Goal: Information Seeking & Learning: Learn about a topic

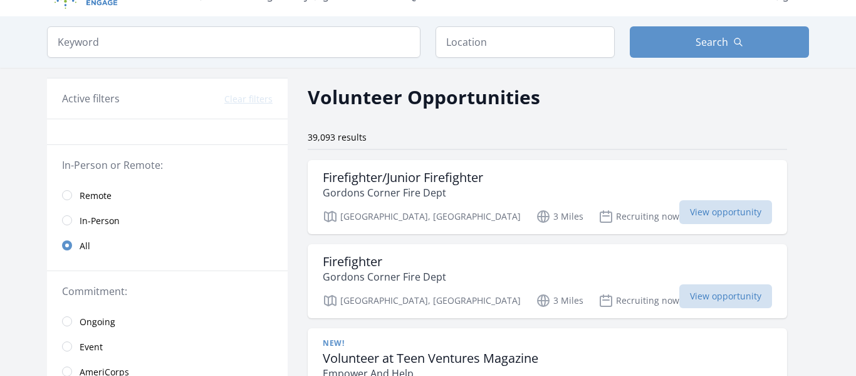
scroll to position [24, 0]
click at [96, 194] on span "Remote" at bounding box center [96, 195] width 32 height 13
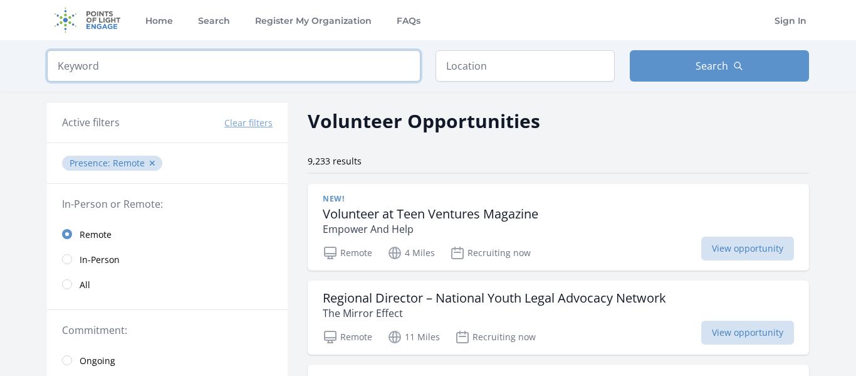
click at [308, 70] on input "search" at bounding box center [234, 65] width 374 height 31
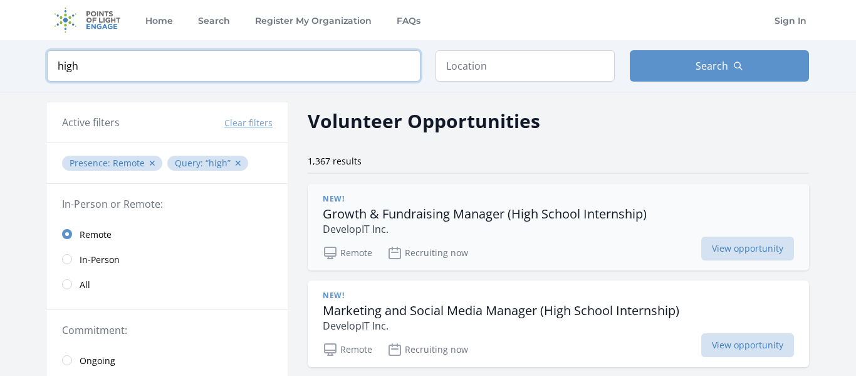
type input "high"
click at [557, 213] on h3 "Growth & Fundraising Manager (High School Internship)" at bounding box center [485, 213] width 324 height 15
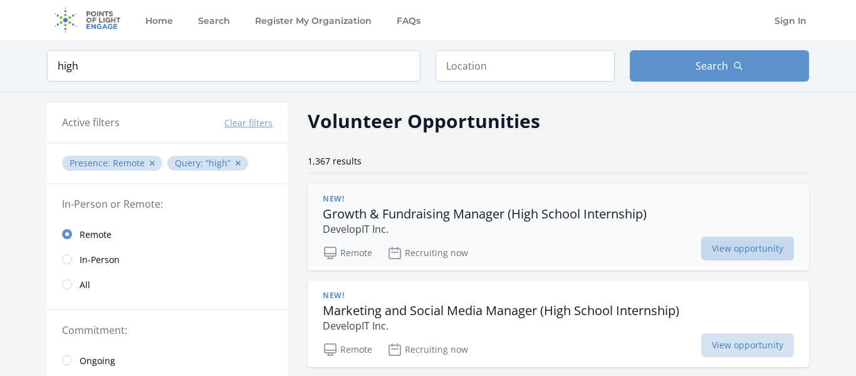
click at [729, 246] on span "View opportunity" at bounding box center [748, 248] width 93 height 24
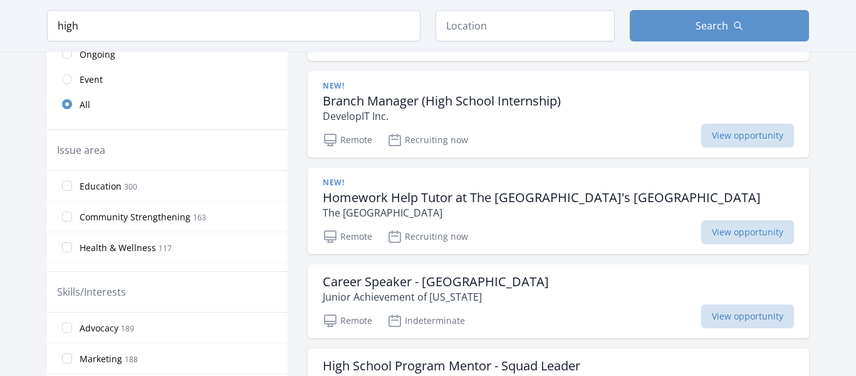
scroll to position [307, 0]
click at [497, 194] on h3 "Homework Help Tutor at The Seattle Public Library's High Point Branch" at bounding box center [542, 196] width 438 height 15
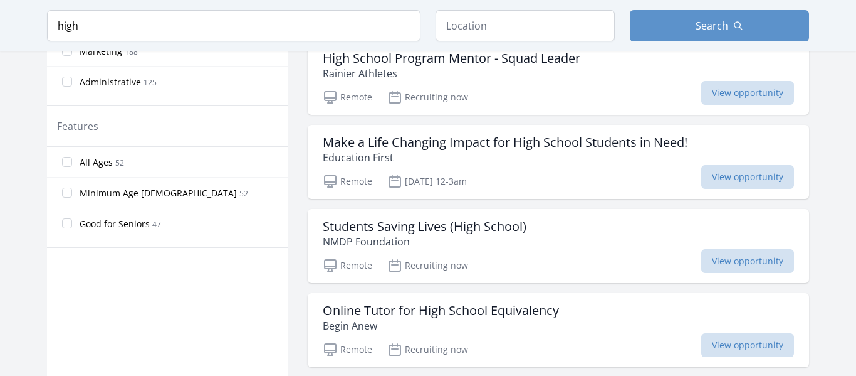
scroll to position [614, 0]
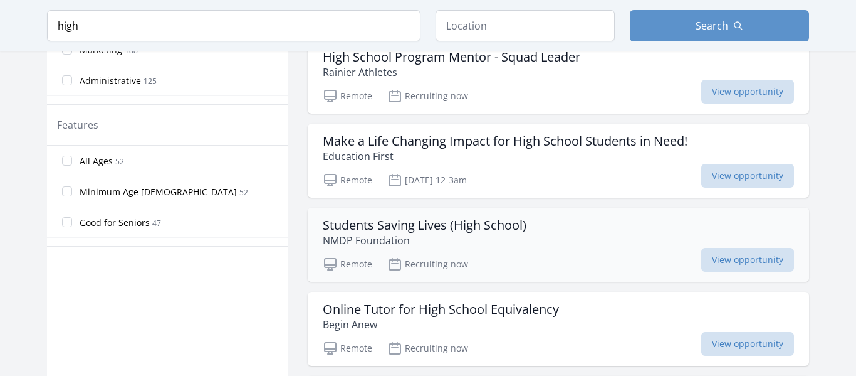
click at [431, 219] on h3 "Students Saving Lives (High School)" at bounding box center [425, 225] width 204 height 15
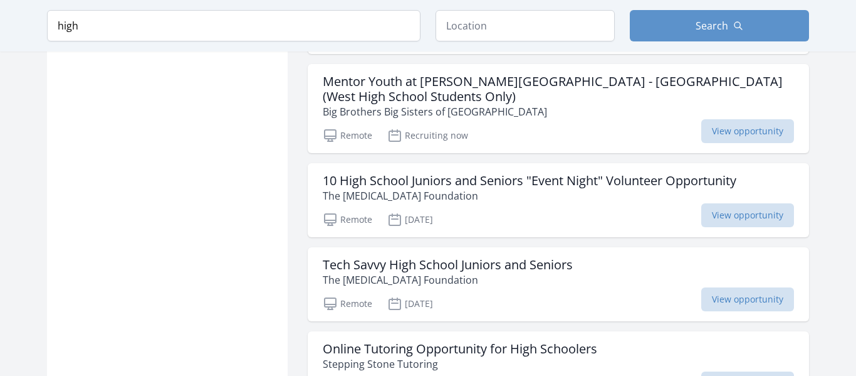
scroll to position [1110, 0]
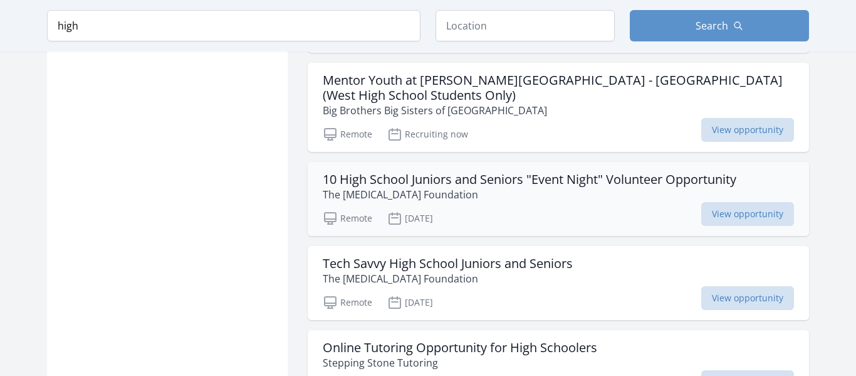
click at [418, 174] on h3 "10 High School Juniors and Seniors "Event Night" Volunteer Opportunity" at bounding box center [530, 179] width 414 height 15
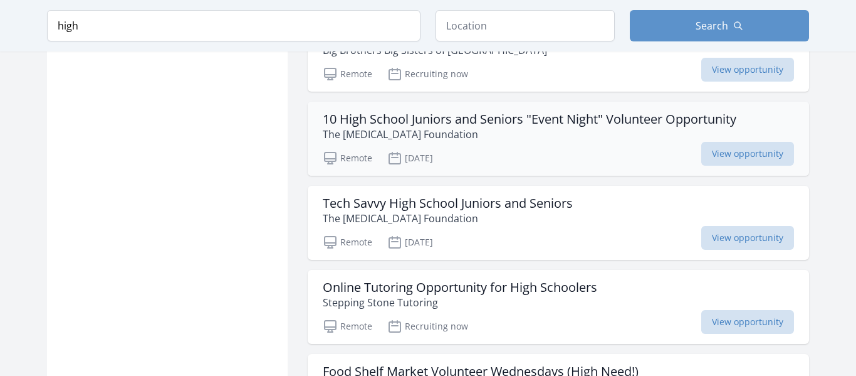
scroll to position [1172, 0]
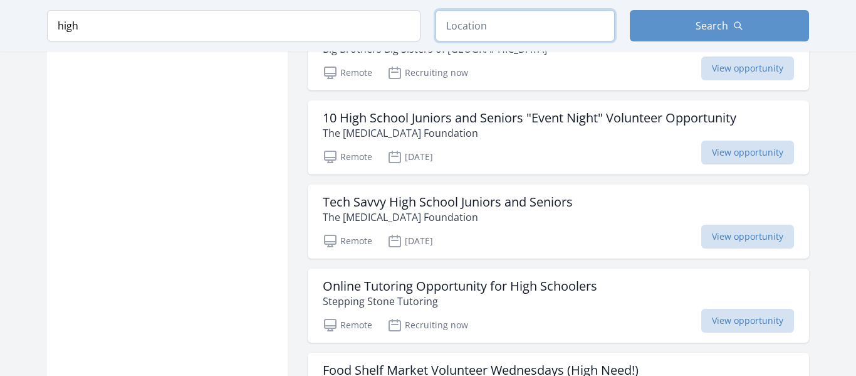
click at [465, 29] on input "text" at bounding box center [525, 25] width 179 height 31
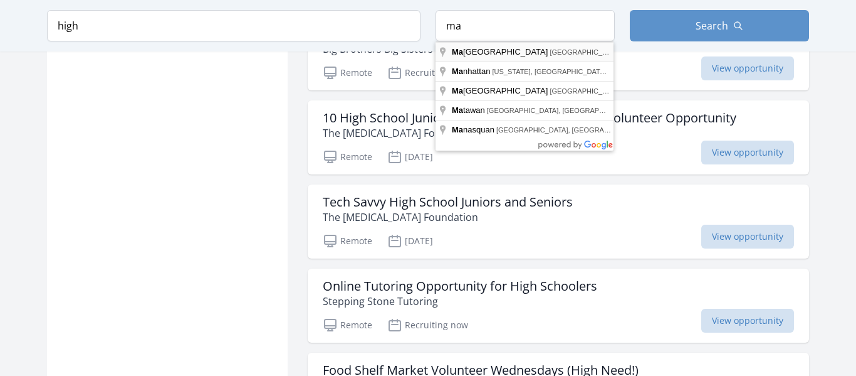
type input "Manalapan Township, NJ, USA"
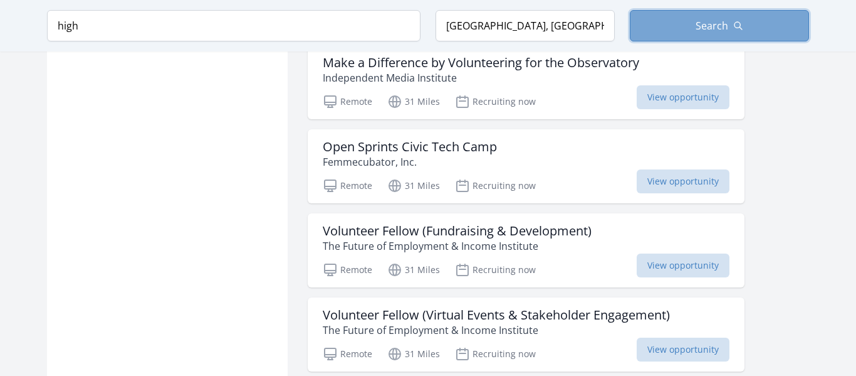
click at [663, 18] on button "Search" at bounding box center [719, 25] width 179 height 31
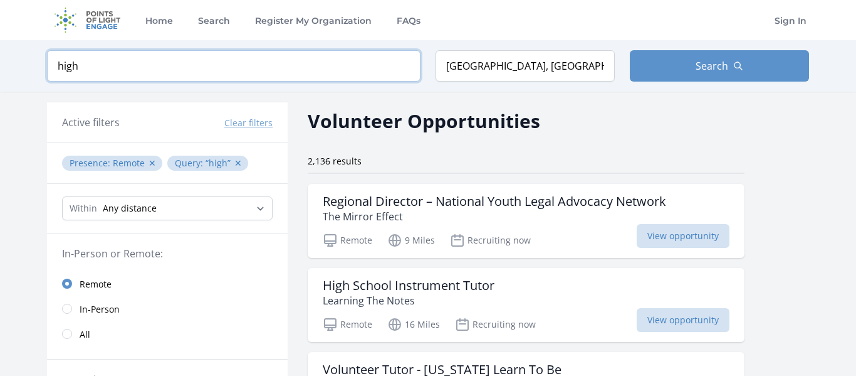
click at [279, 61] on input "high" at bounding box center [234, 65] width 374 height 31
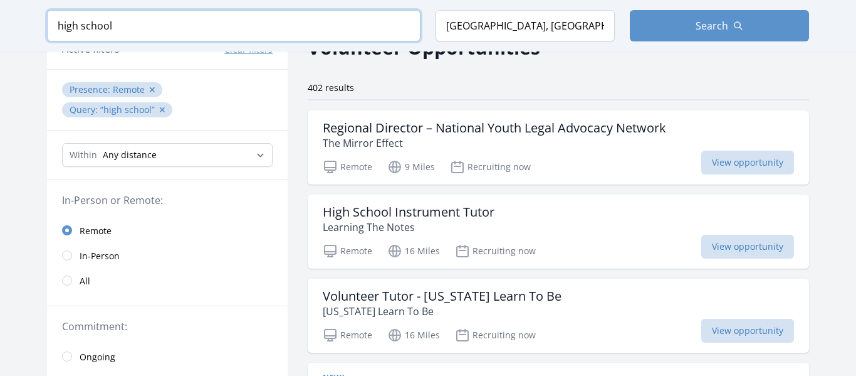
scroll to position [75, 0]
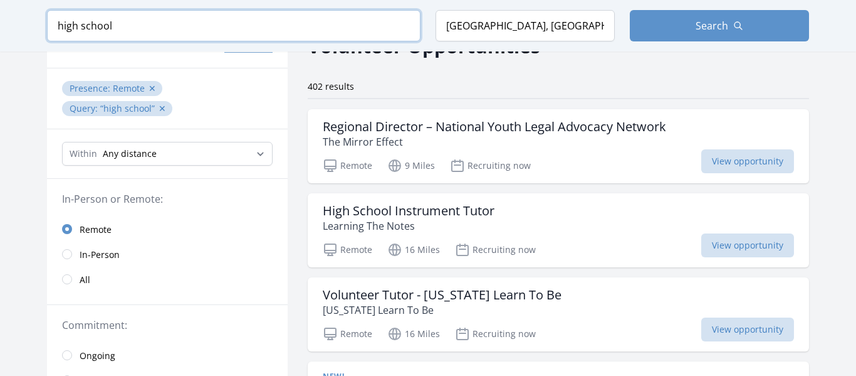
type input "high school"
click at [409, 134] on h3 "Regional Director – National Youth Legal Advocacy Network" at bounding box center [495, 126] width 344 height 15
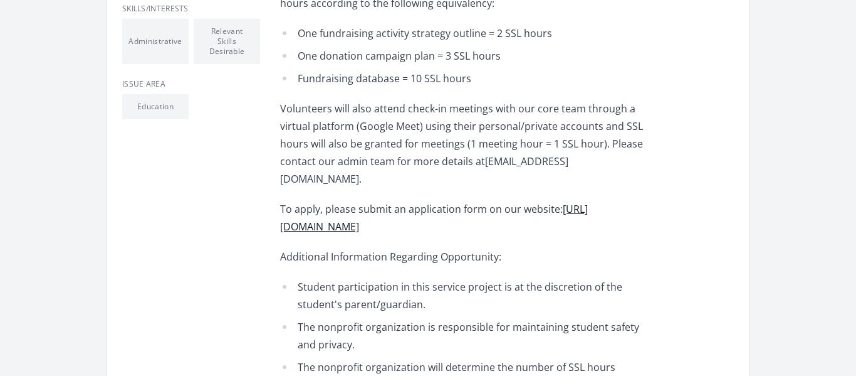
scroll to position [495, 0]
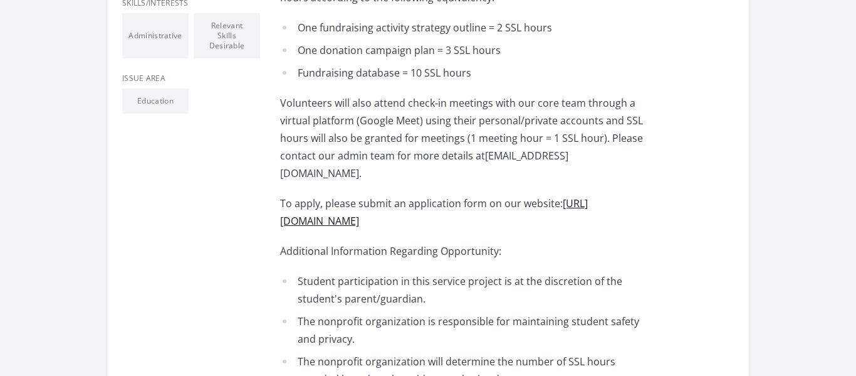
click at [436, 208] on link "https://www.developitinc.org/join-us" at bounding box center [434, 211] width 308 height 31
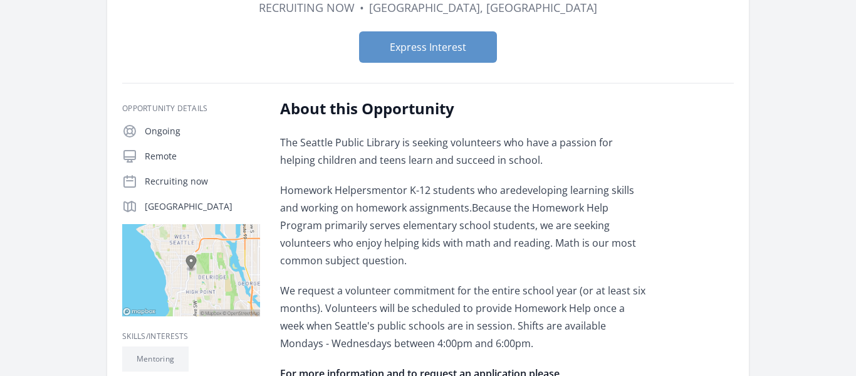
scroll to position [191, 0]
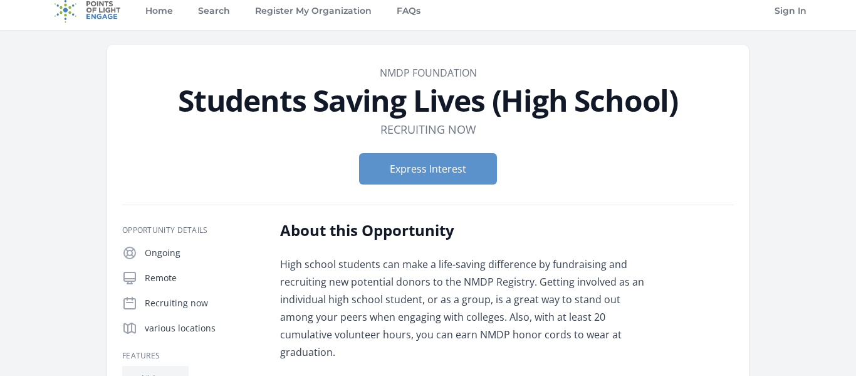
scroll to position [8, 0]
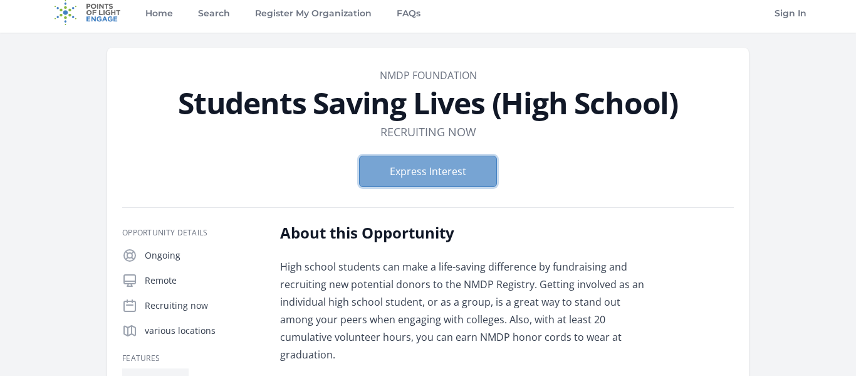
click at [456, 179] on button "Express Interest" at bounding box center [428, 170] width 138 height 31
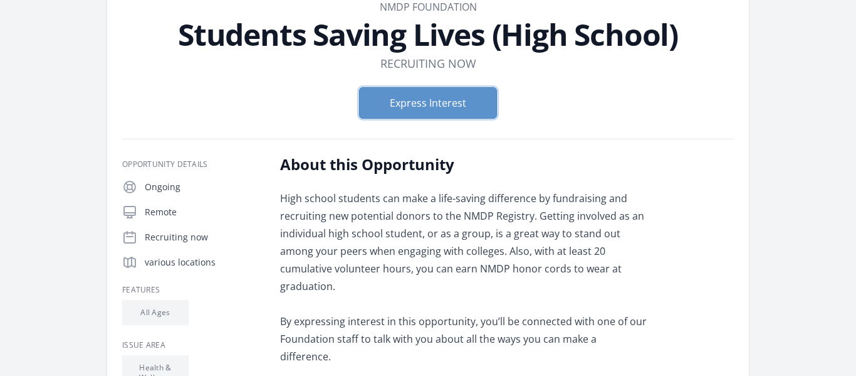
scroll to position [76, 0]
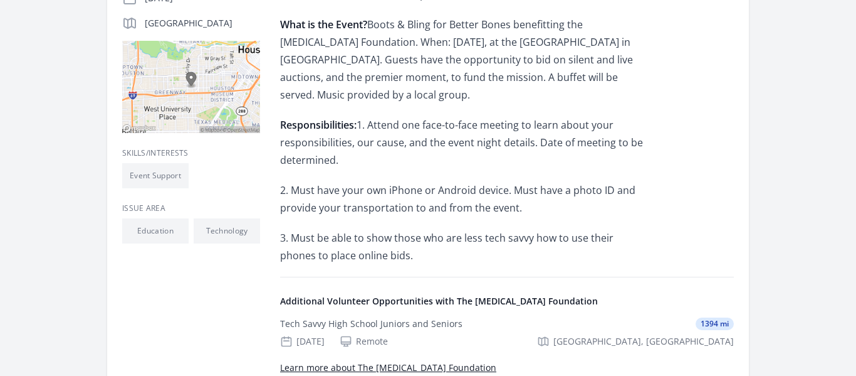
scroll to position [351, 0]
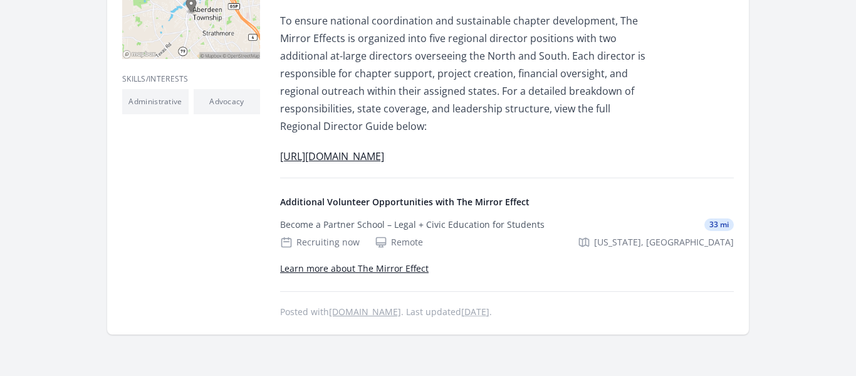
scroll to position [420, 0]
click at [384, 155] on link "[URL][DOMAIN_NAME]" at bounding box center [332, 155] width 104 height 14
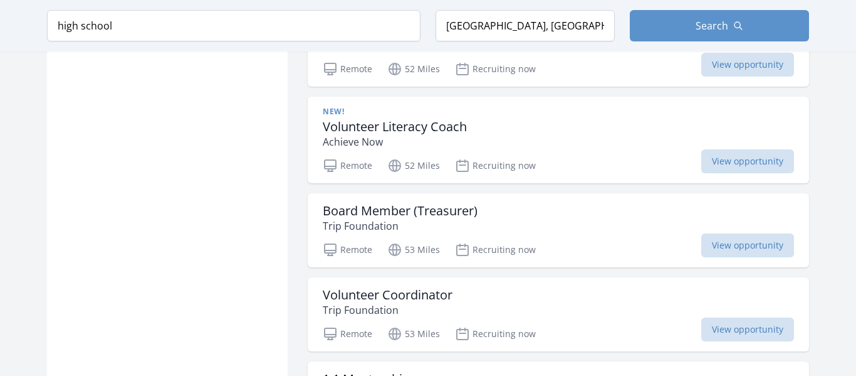
scroll to position [1308, 0]
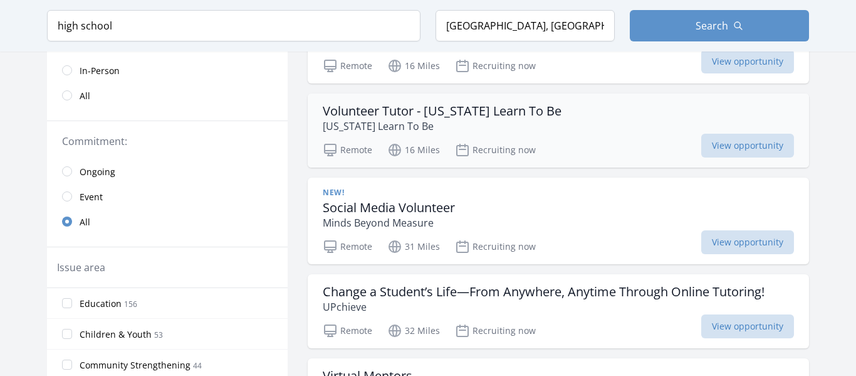
scroll to position [264, 0]
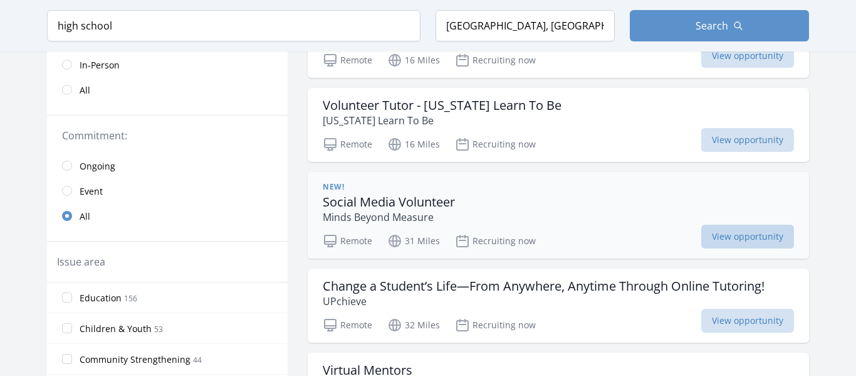
click at [740, 239] on span "View opportunity" at bounding box center [748, 236] width 93 height 24
